Goal: Information Seeking & Learning: Learn about a topic

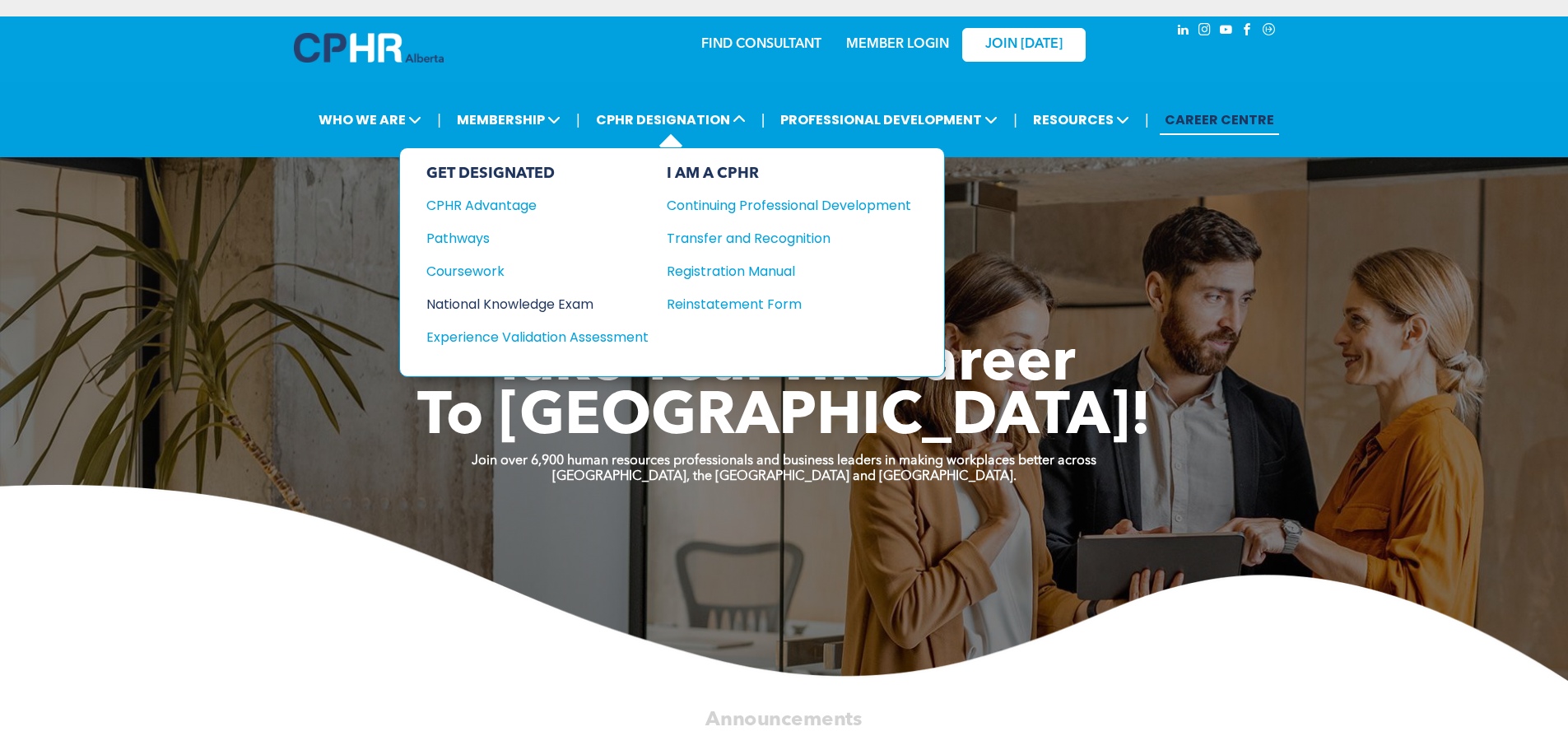
click at [581, 297] on div "National Knowledge Exam" at bounding box center [526, 304] width 200 height 20
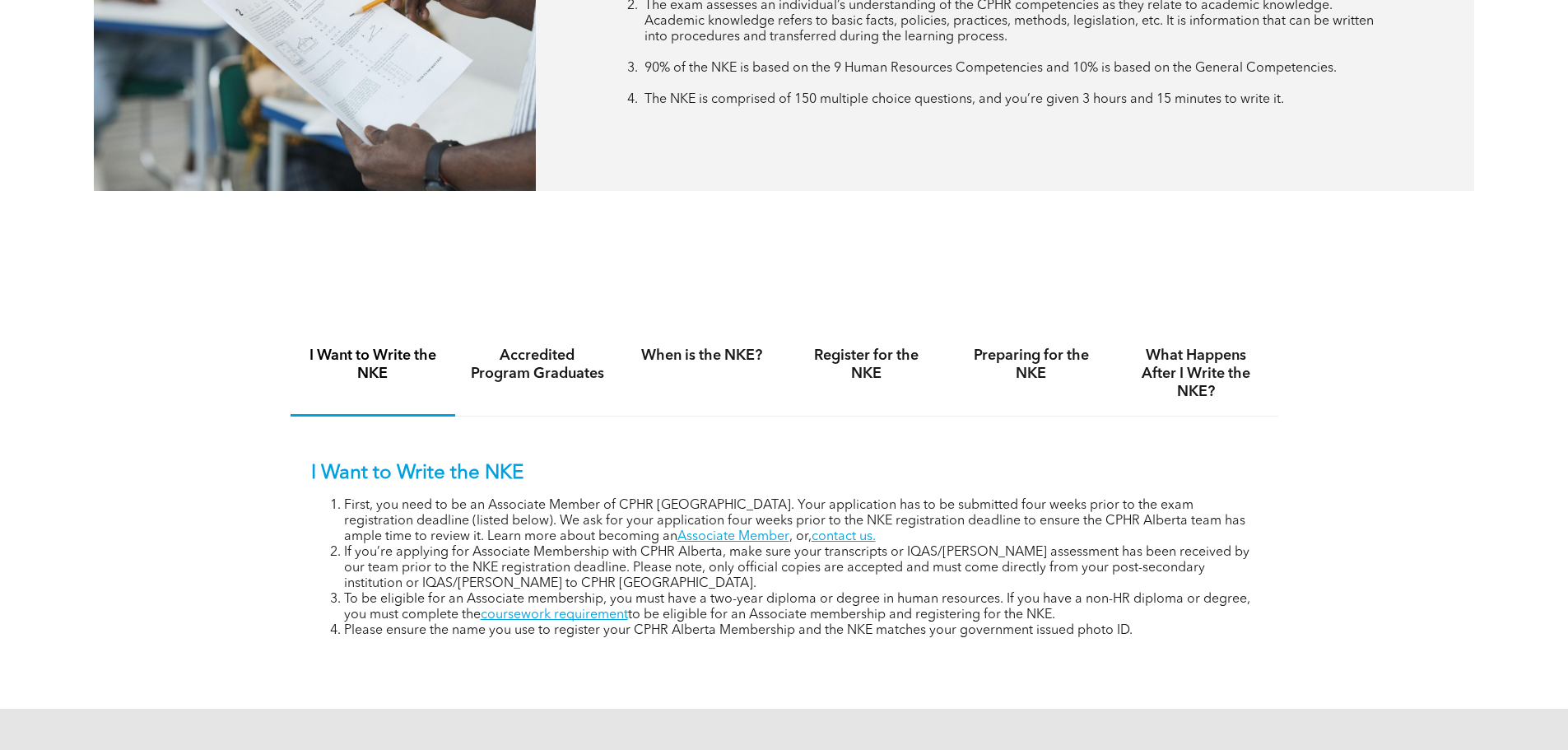
scroll to position [988, 0]
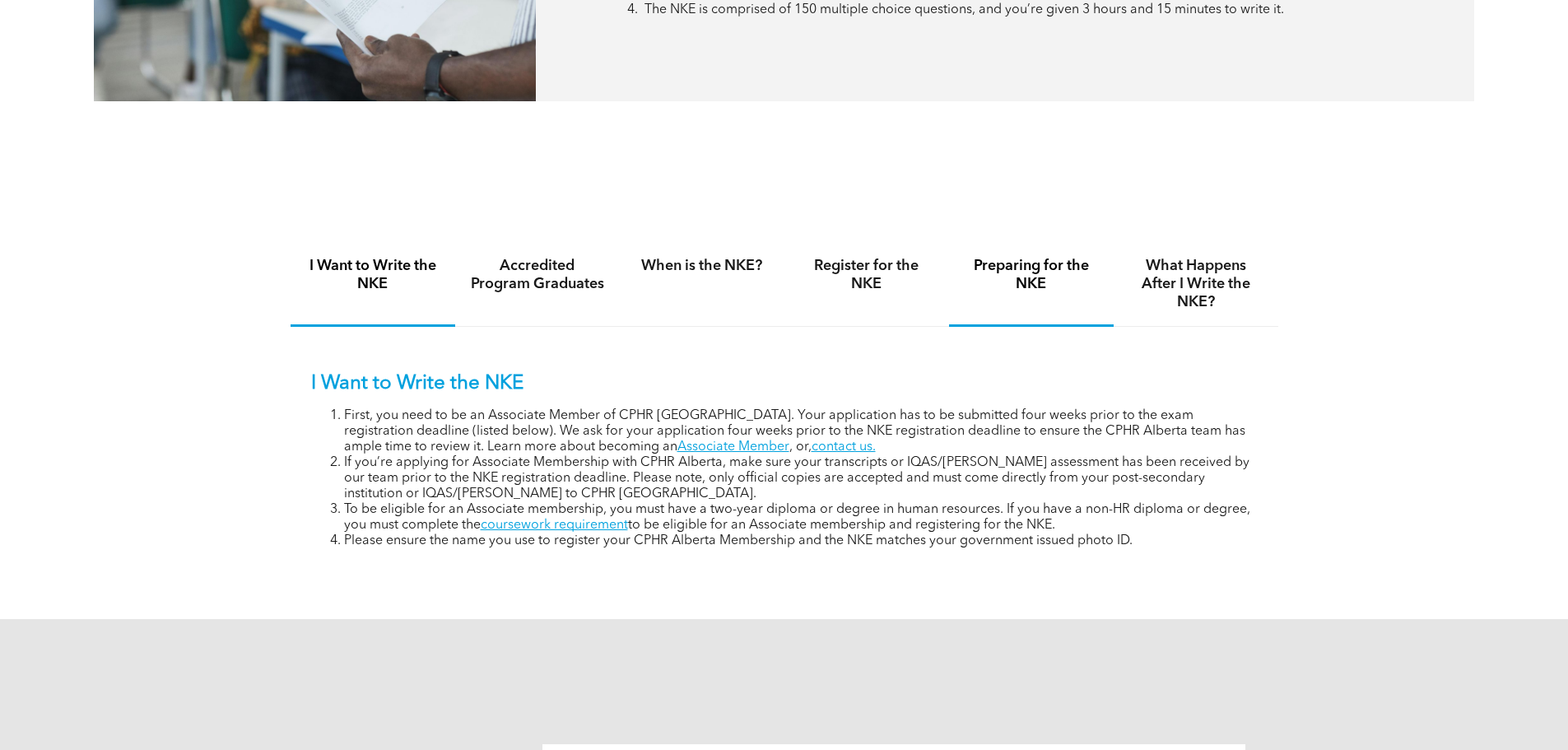
click at [1043, 273] on h4 "Preparing for the NKE" at bounding box center [1031, 274] width 135 height 36
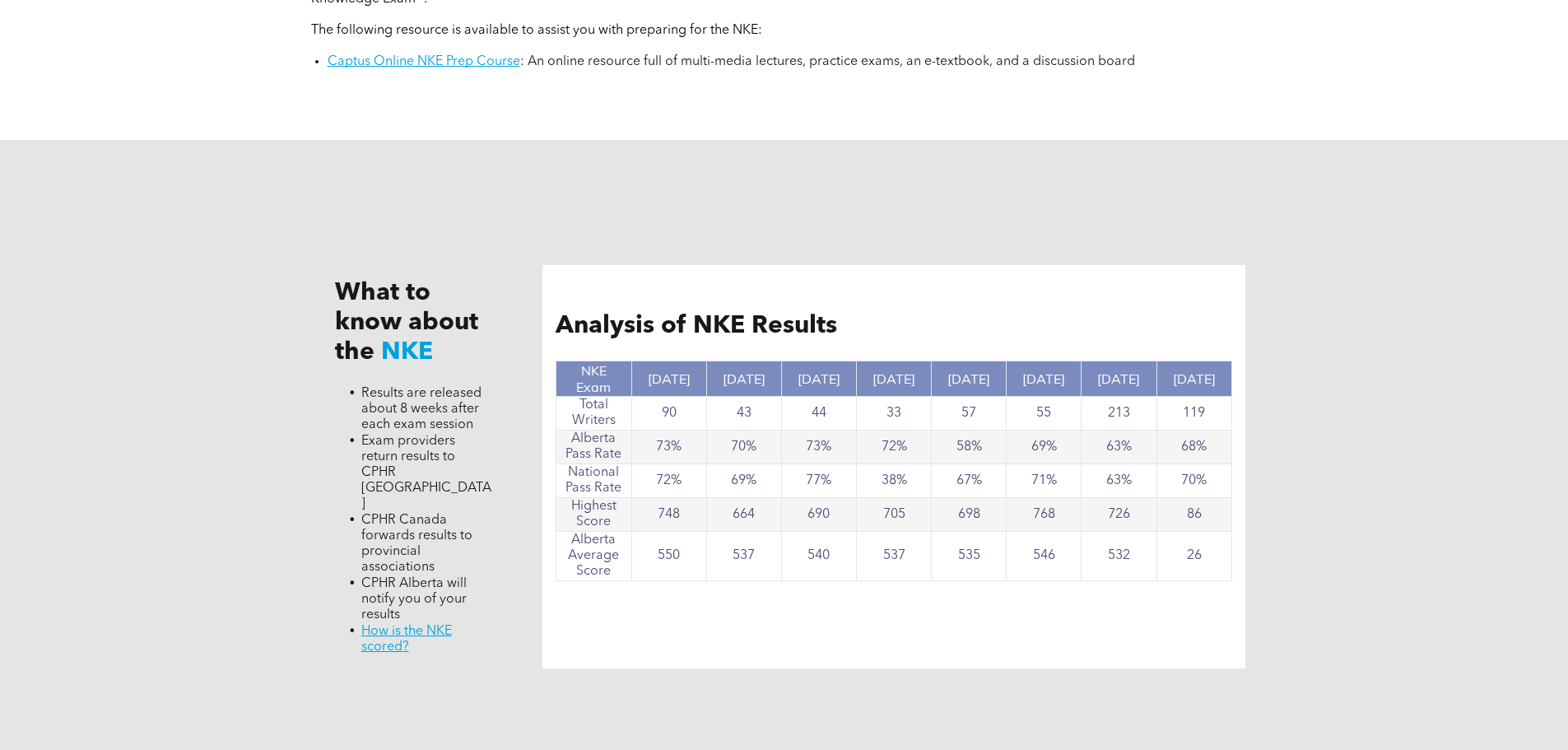
scroll to position [1318, 0]
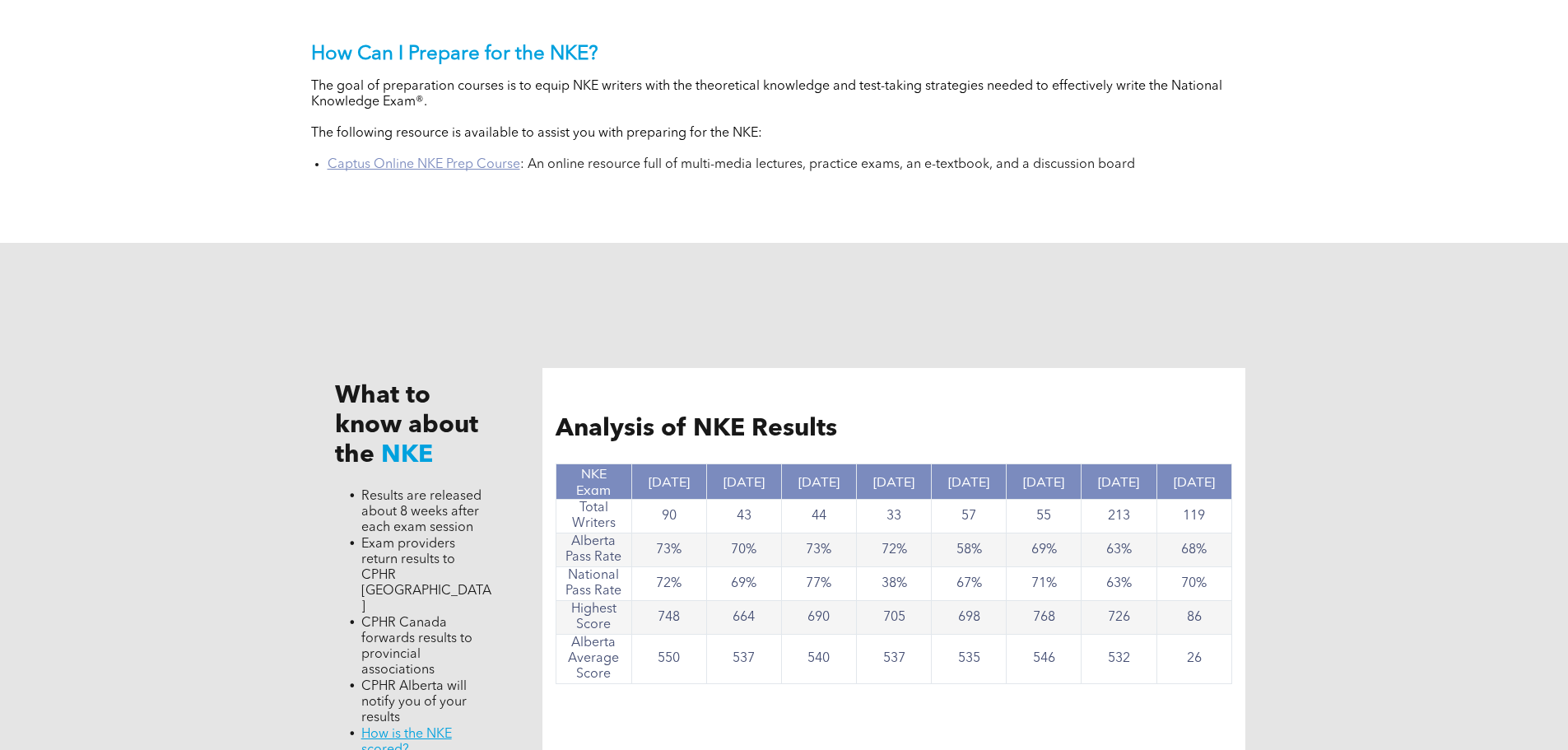
click at [495, 164] on link "Captus Online NKE Prep Course" at bounding box center [424, 164] width 192 height 13
